Goal: Task Accomplishment & Management: Manage account settings

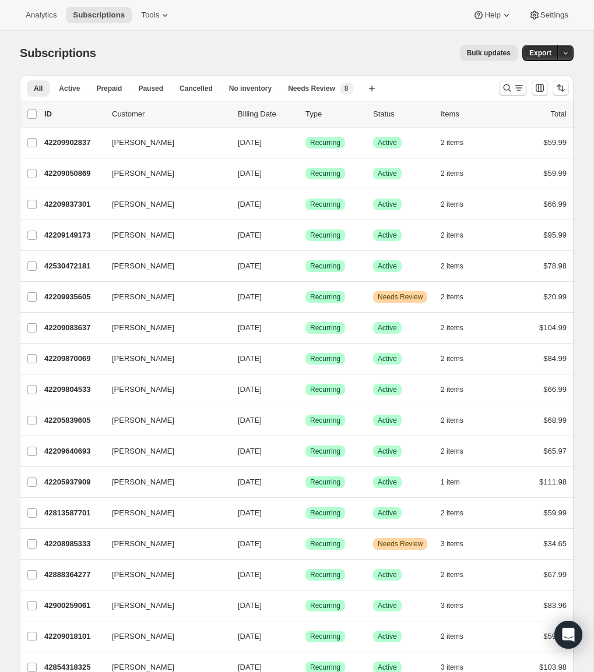
click at [504, 85] on icon "Search and filter results" at bounding box center [507, 88] width 12 height 12
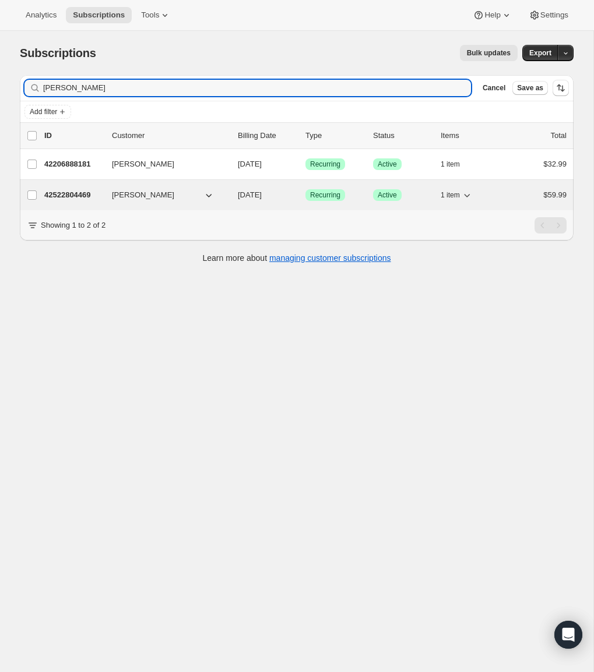
type input "[PERSON_NAME]"
click at [199, 195] on button "[PERSON_NAME]" at bounding box center [163, 195] width 116 height 19
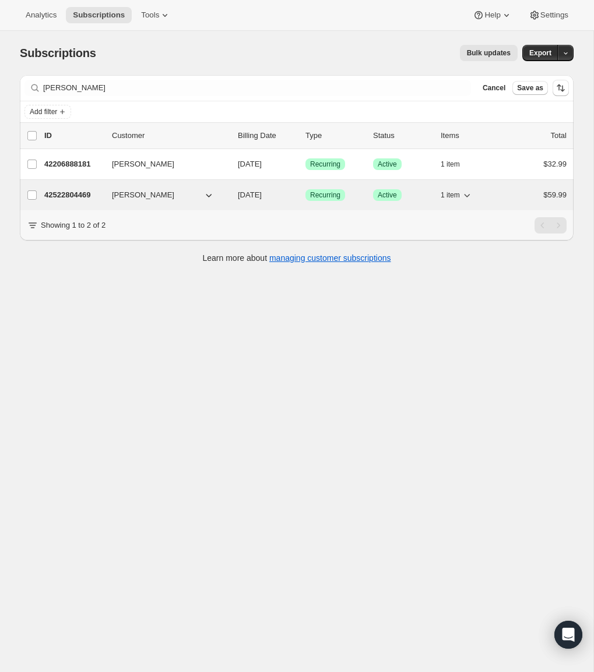
click at [90, 193] on p "42522804469" at bounding box center [73, 195] width 58 height 12
